Goal: Task Accomplishment & Management: Manage account settings

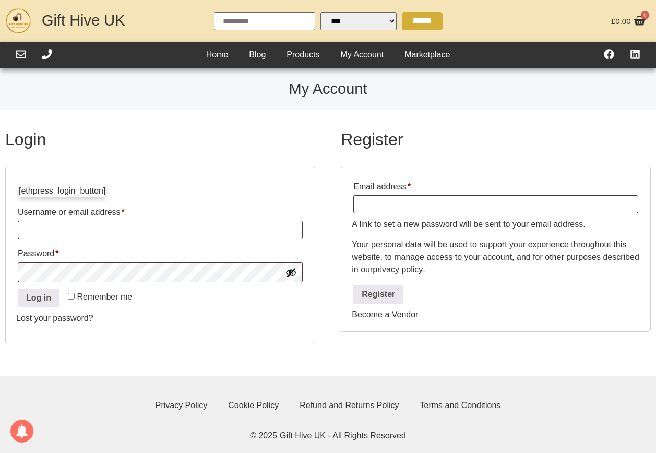
select select "Language Translate Widget"
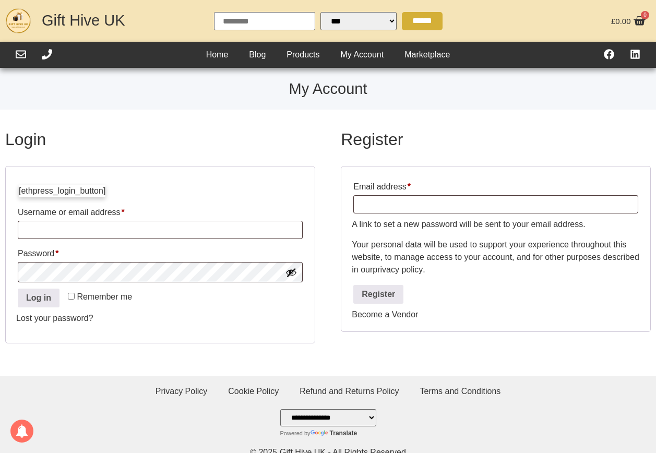
click at [131, 245] on form "[ethpress_login_button] Username or email address * Required Password * Require…" at bounding box center [160, 254] width 310 height 177
click at [149, 239] on input "Username or email address * Required" at bounding box center [160, 230] width 285 height 18
click at [81, 298] on span "Remember me" at bounding box center [104, 296] width 55 height 9
click at [109, 231] on input "Username or email address * Required" at bounding box center [160, 230] width 285 height 18
type input "**********"
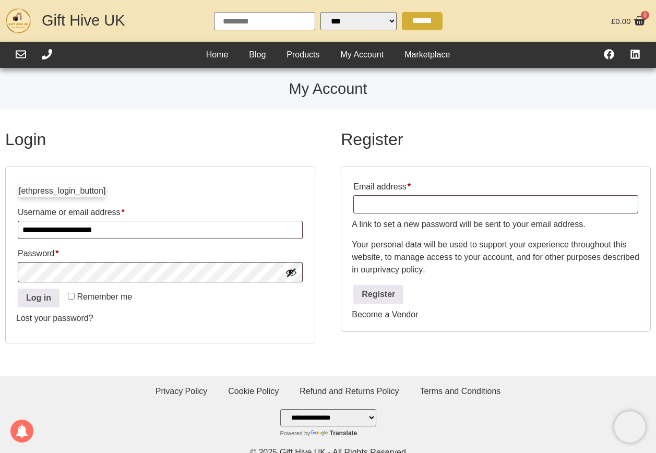
scroll to position [18, 0]
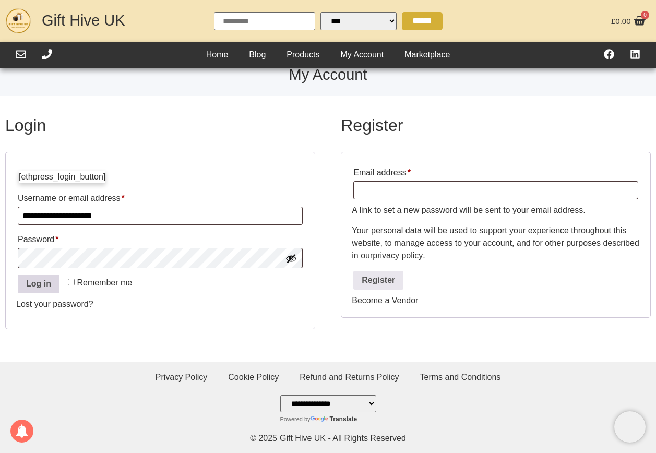
click at [35, 281] on button "Log in" at bounding box center [39, 283] width 42 height 19
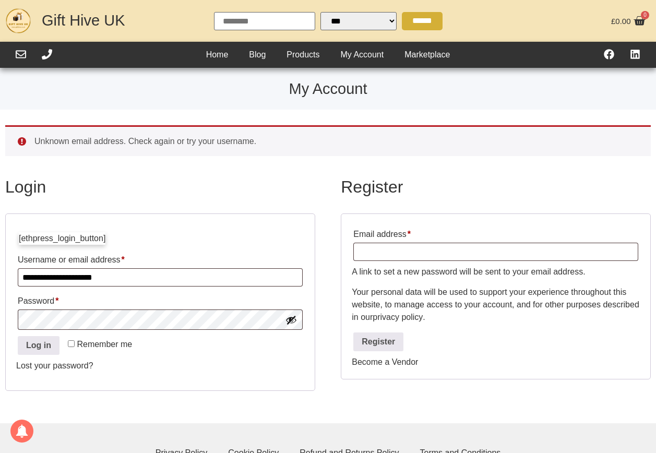
select select "Language Translate Widget"
